Goal: Information Seeking & Learning: Learn about a topic

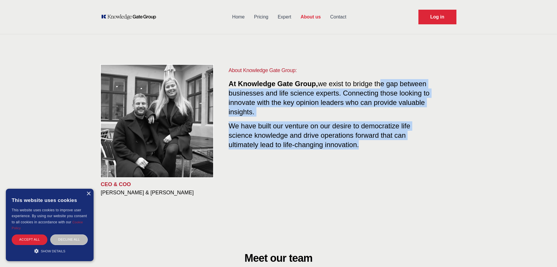
drag, startPoint x: 383, startPoint y: 86, endPoint x: 365, endPoint y: 151, distance: 67.7
click at [368, 150] on div "About Knowledge Gate Group: At Knowledge Gate Group, we exist to bridge the gap…" at bounding box center [331, 112] width 205 height 92
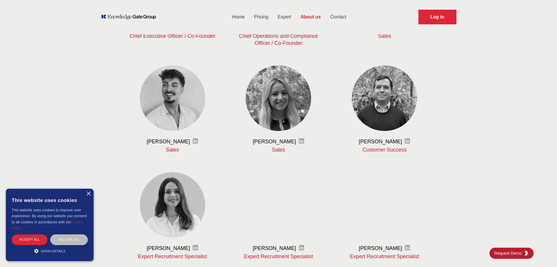
scroll to position [306, 0]
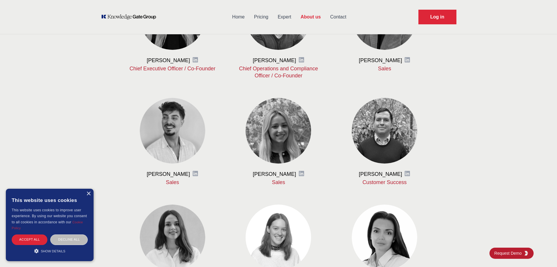
click at [453, 147] on div "Meet our team We are a team of passionate people who are passionate about life …" at bounding box center [279, 225] width 356 height 559
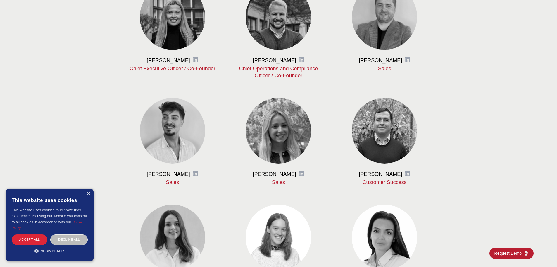
scroll to position [423, 0]
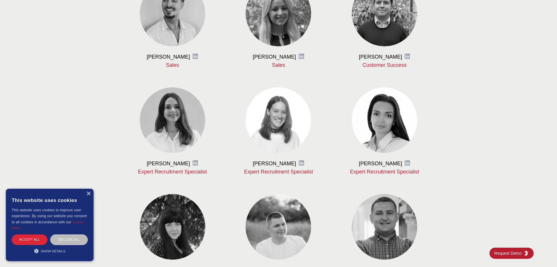
click at [389, 172] on p "Expert Recruitment Specialist" at bounding box center [384, 171] width 87 height 7
click at [387, 154] on div "[PERSON_NAME] LinkedIn Expert Recruitment Specialist" at bounding box center [384, 131] width 87 height 88
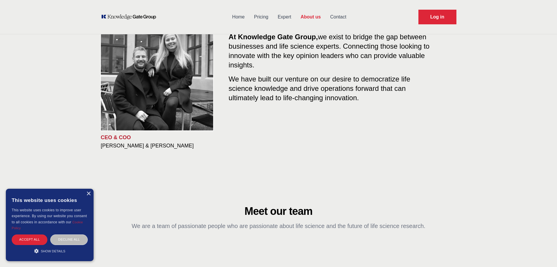
scroll to position [0, 0]
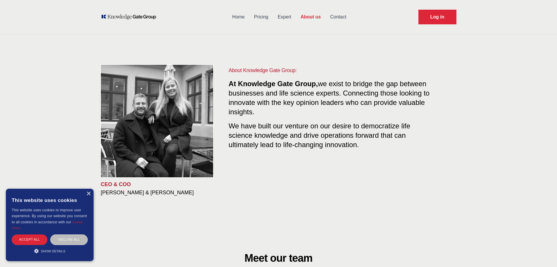
click at [266, 16] on link "Pricing" at bounding box center [262, 16] width 24 height 15
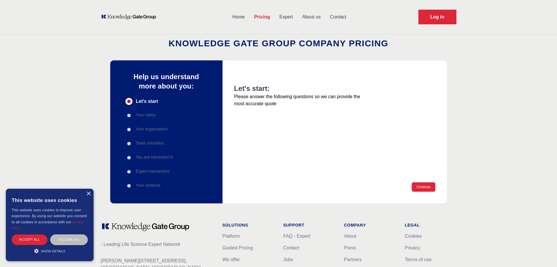
click at [289, 18] on link "Expert" at bounding box center [286, 16] width 23 height 15
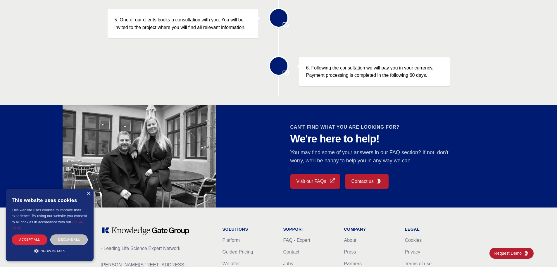
scroll to position [493, 0]
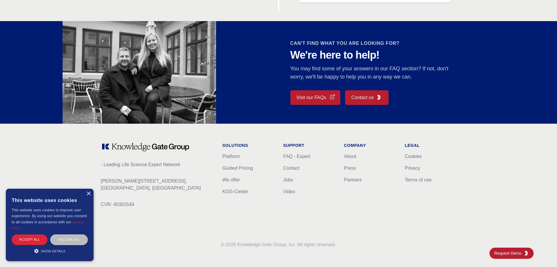
click at [322, 97] on link "Visit our FAQs" at bounding box center [316, 97] width 50 height 15
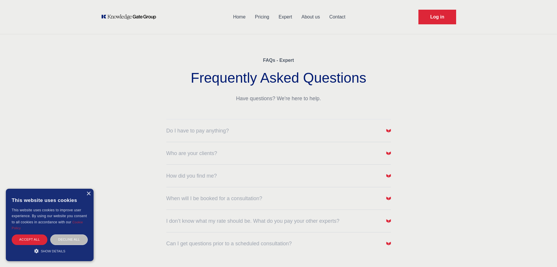
click at [299, 125] on div "Do I have to pay anything?" at bounding box center [278, 126] width 225 height 15
click at [392, 132] on div "FAQs - Expert Frequently Asked Questions Have questions? We're here to help. Do…" at bounding box center [279, 190] width 375 height 304
click at [388, 130] on img "button" at bounding box center [389, 130] width 5 height 5
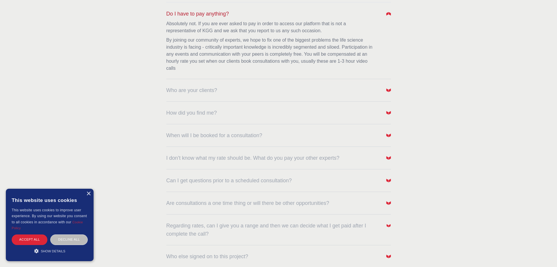
scroll to position [117, 0]
click at [388, 91] on img "button" at bounding box center [389, 89] width 5 height 5
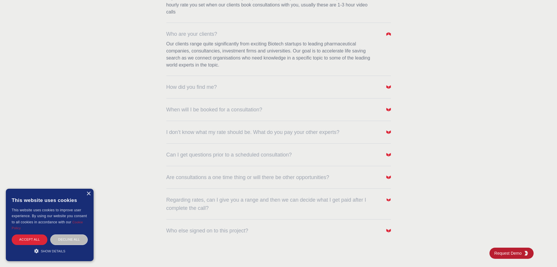
scroll to position [234, 0]
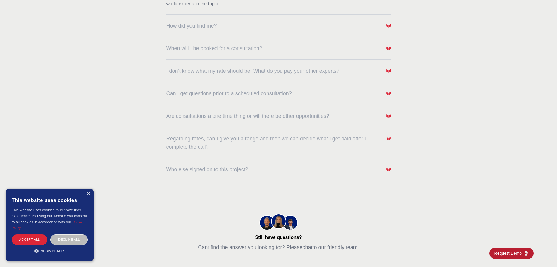
click at [388, 94] on img "button" at bounding box center [389, 93] width 5 height 5
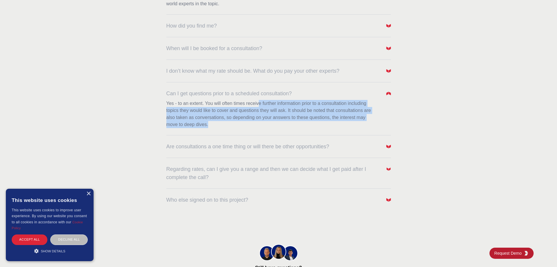
drag, startPoint x: 258, startPoint y: 102, endPoint x: 262, endPoint y: 125, distance: 23.8
click at [262, 125] on p "Yes - to an extent. You will often times receive further information prior to a…" at bounding box center [271, 114] width 211 height 28
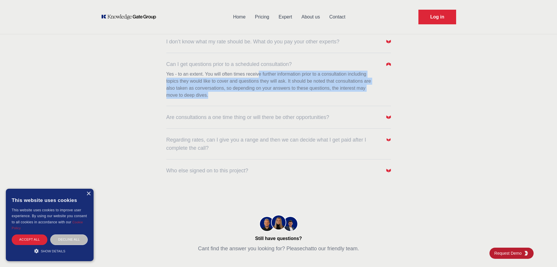
scroll to position [146, 0]
